Goal: Information Seeking & Learning: Learn about a topic

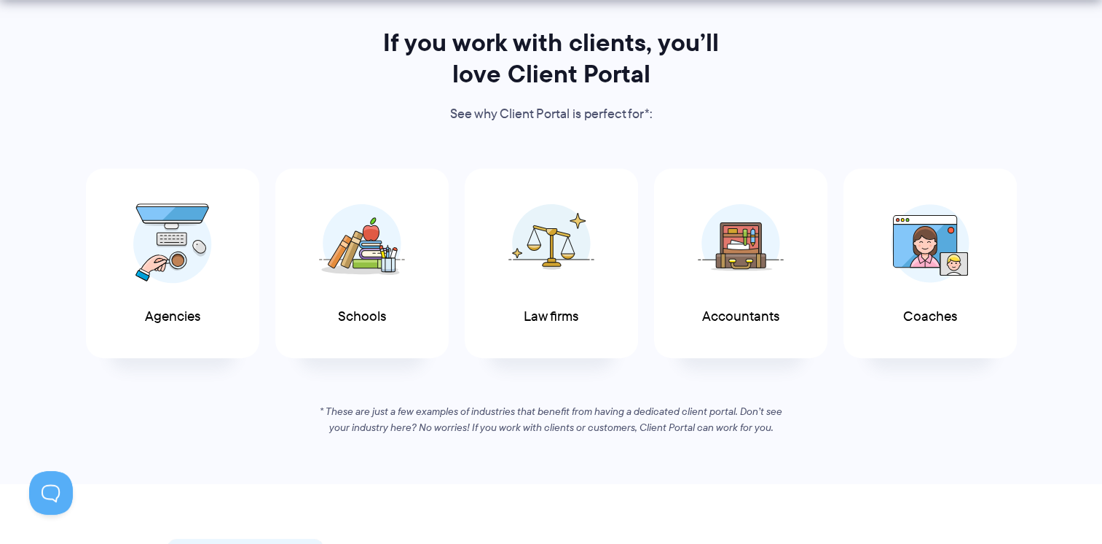
scroll to position [745, 0]
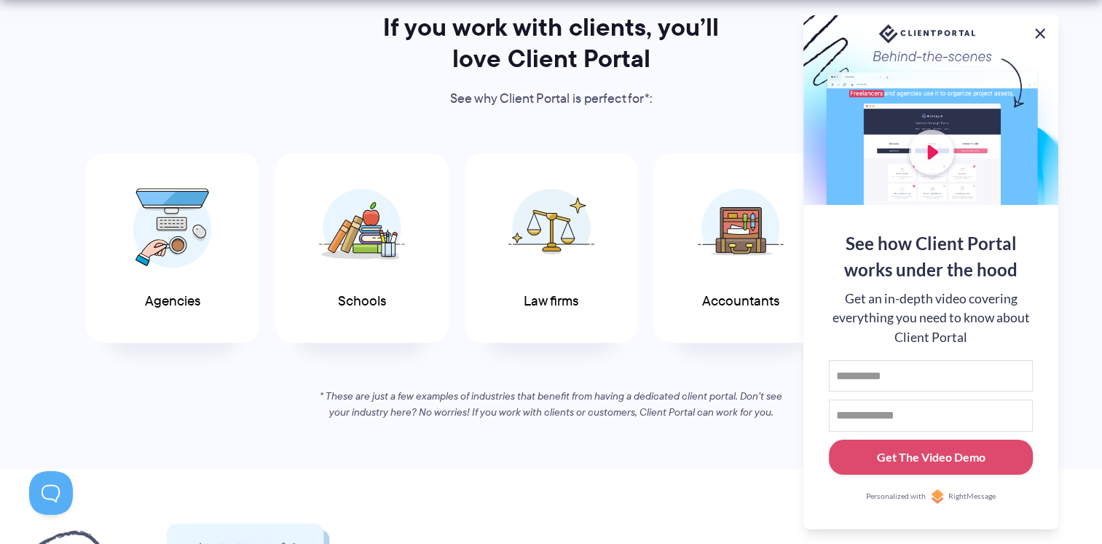
click at [1035, 34] on button at bounding box center [1040, 33] width 17 height 17
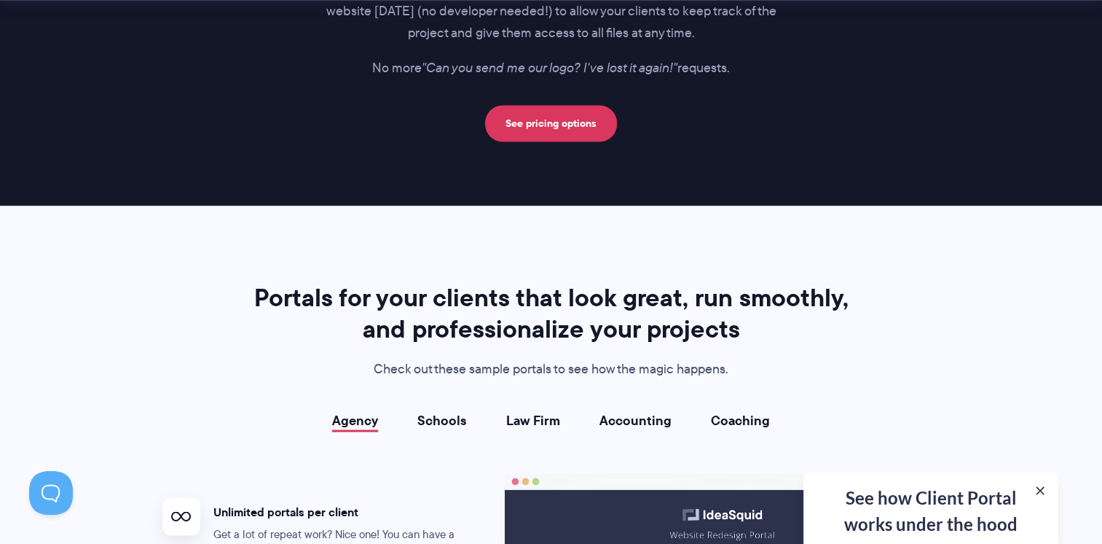
scroll to position [2380, 0]
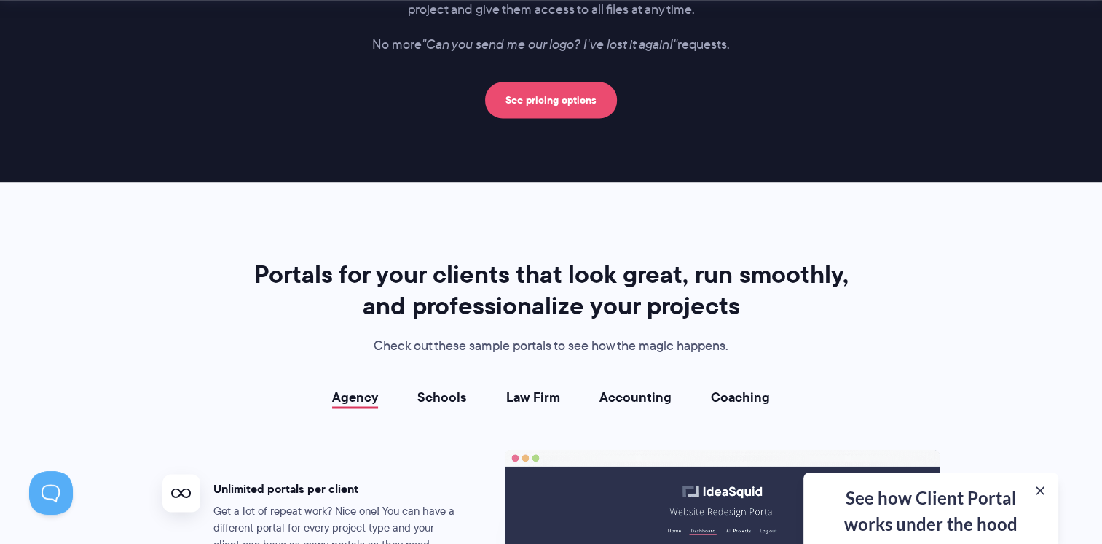
click at [560, 95] on link "See pricing options" at bounding box center [551, 100] width 132 height 36
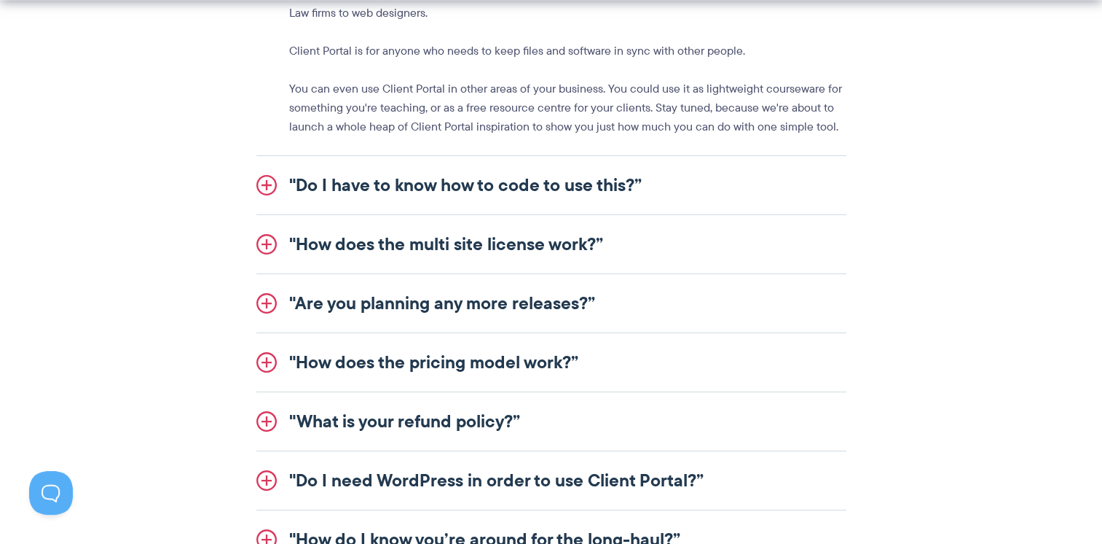
scroll to position [1880, 0]
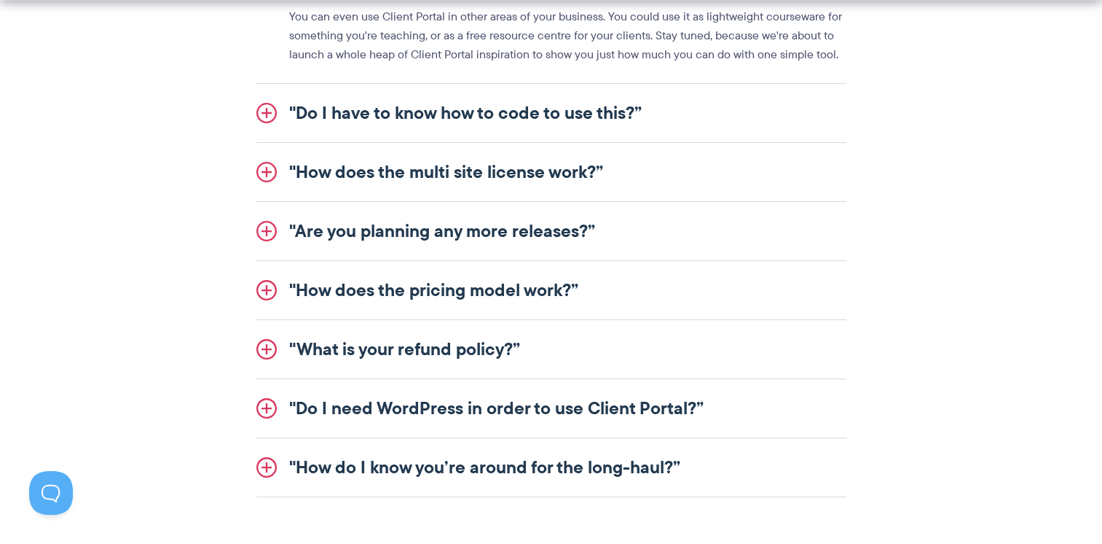
click at [259, 119] on link ""Do I have to know how to code to use this?”" at bounding box center [551, 113] width 590 height 58
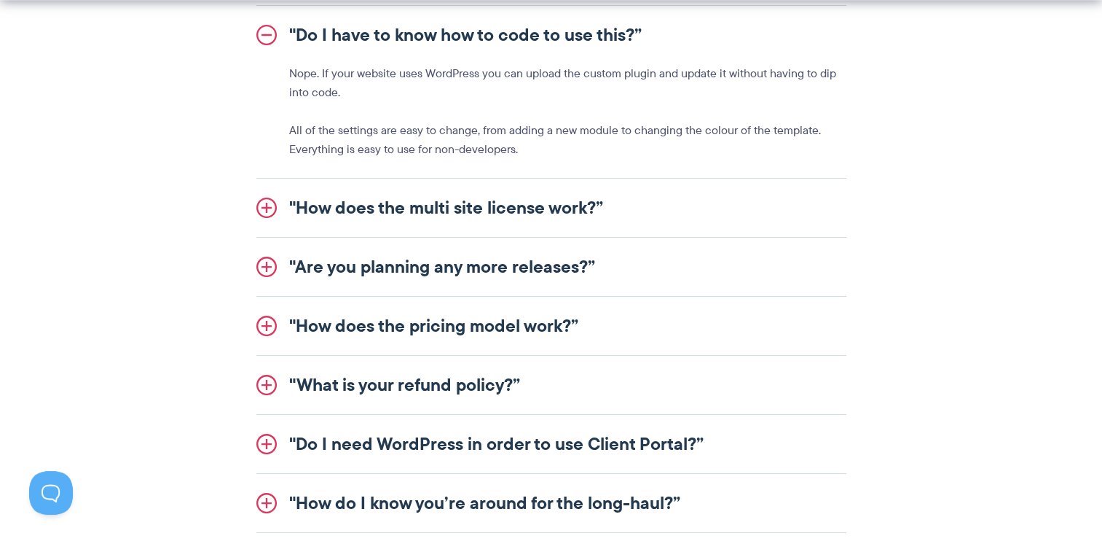
scroll to position [1868, 0]
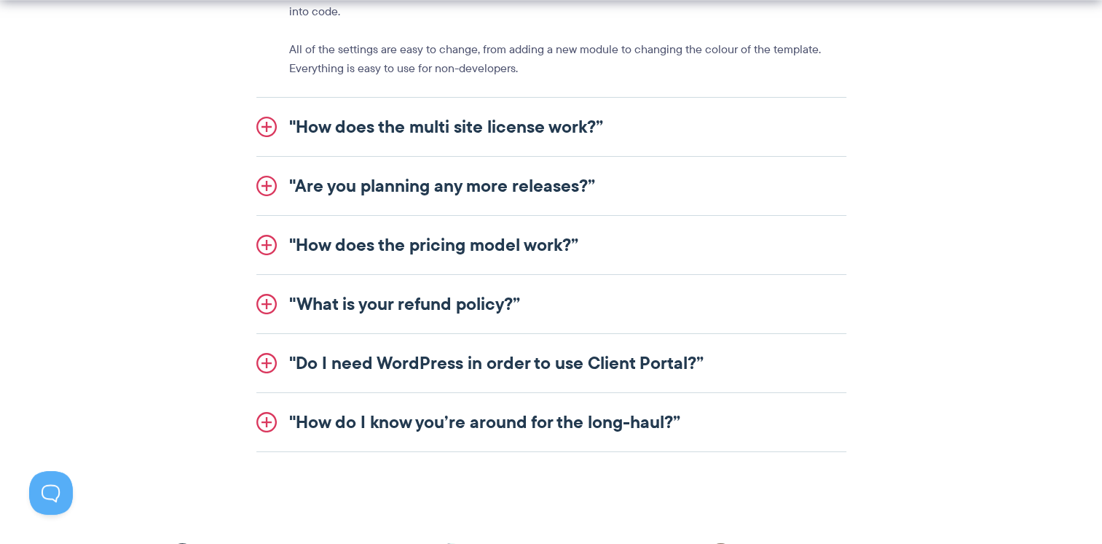
click at [268, 420] on link ""How do I know you’re around for the long-haul?”" at bounding box center [551, 422] width 590 height 58
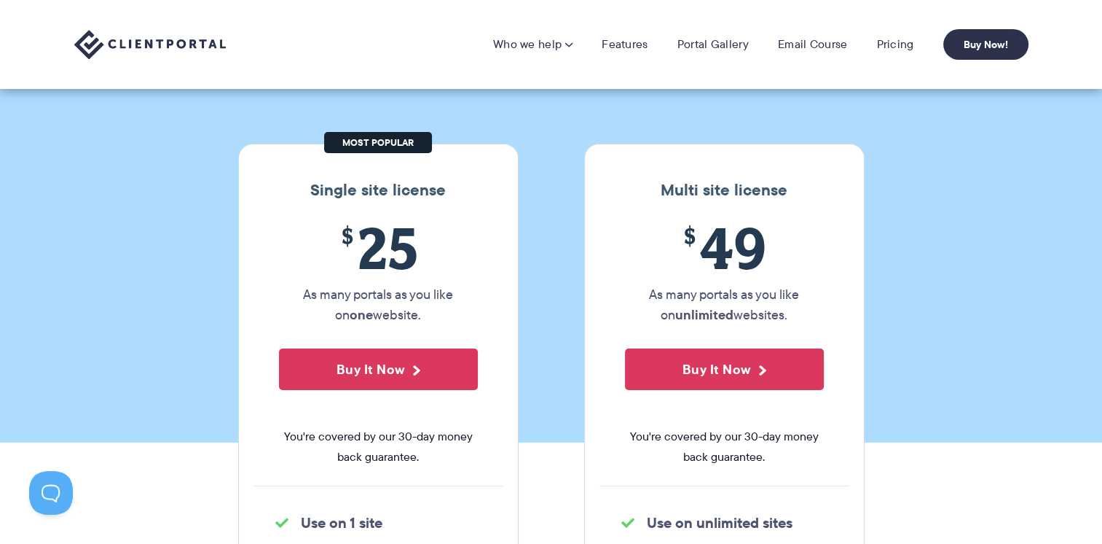
scroll to position [0, 0]
